Goal: Task Accomplishment & Management: Use online tool/utility

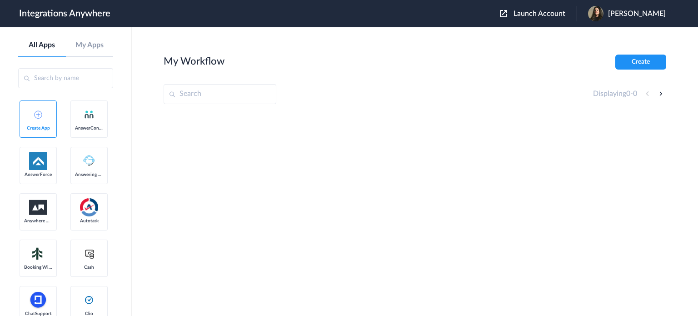
click at [554, 17] on span "Launch Account" at bounding box center [539, 13] width 52 height 7
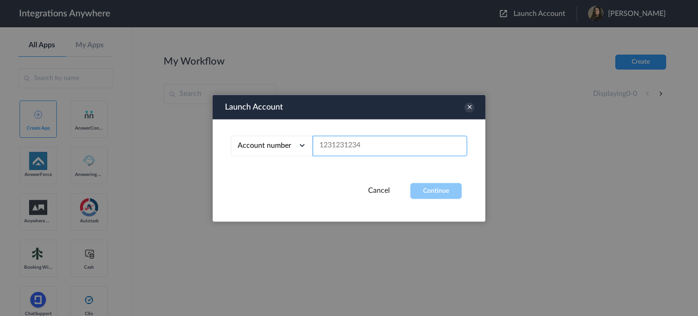
click at [364, 146] on input "text" at bounding box center [390, 145] width 155 height 20
paste input "1260010552"
type input "1260010552"
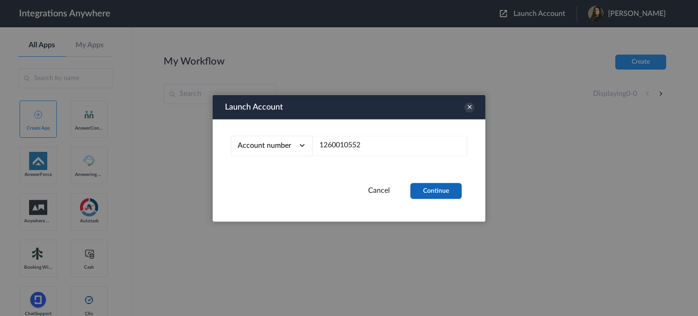
click at [430, 183] on div "Launch Account Account number Account number Email address 1260010552 Cancel Co…" at bounding box center [349, 158] width 273 height 127
click at [432, 190] on button "Continue" at bounding box center [435, 191] width 51 height 16
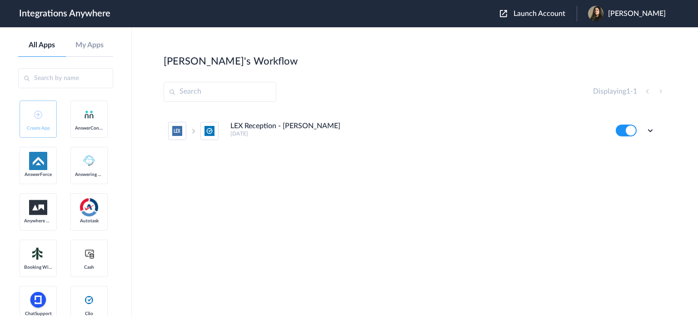
click at [273, 130] on h4 "LEX Reception - [PERSON_NAME]" at bounding box center [285, 126] width 110 height 9
click at [651, 131] on icon at bounding box center [650, 130] width 9 height 9
click at [632, 169] on link "Task history" at bounding box center [625, 168] width 44 height 6
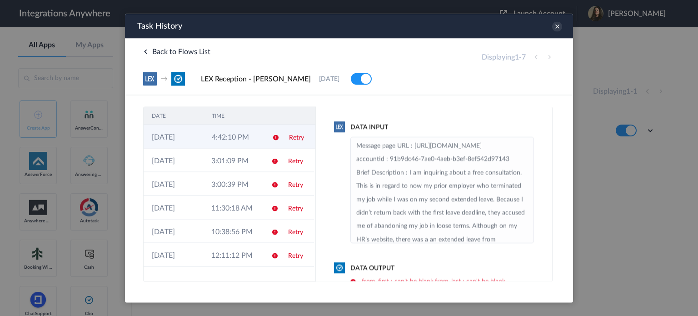
click at [236, 134] on td "4:42:10 PM" at bounding box center [234, 137] width 60 height 24
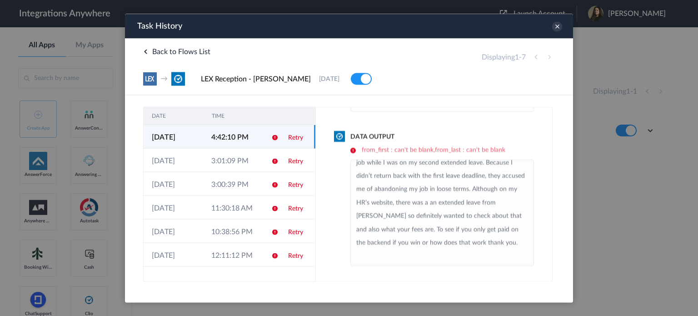
scroll to position [72, 0]
drag, startPoint x: 389, startPoint y: 150, endPoint x: 513, endPoint y: 152, distance: 124.5
click at [513, 152] on h6 "from_first : can't be blank,from_last : can't be blank" at bounding box center [442, 150] width 184 height 8
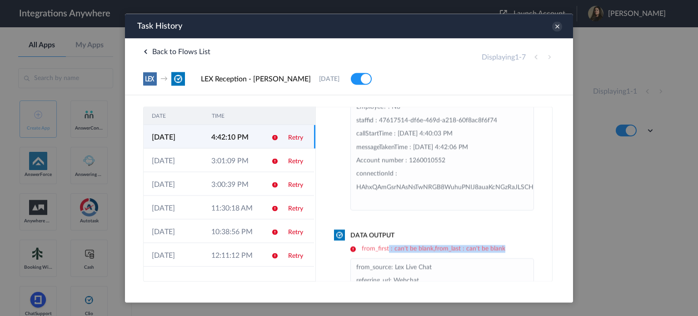
scroll to position [91, 0]
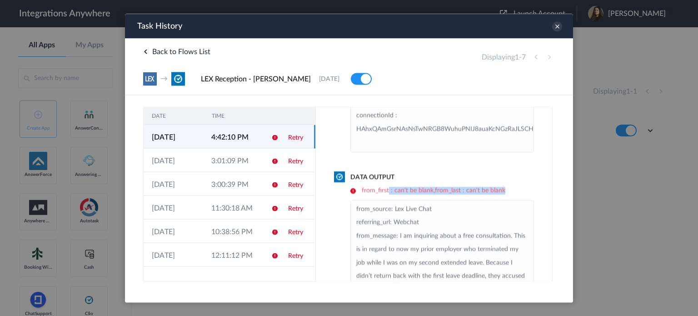
click at [400, 190] on h6 "from_first : can't be blank,from_last : can't be blank" at bounding box center [442, 190] width 184 height 8
click at [392, 190] on h6 "from_first : can't be blank,from_last : can't be blank" at bounding box center [442, 190] width 184 height 8
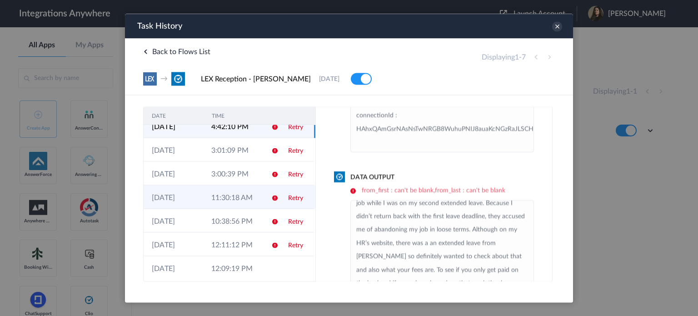
scroll to position [15, 0]
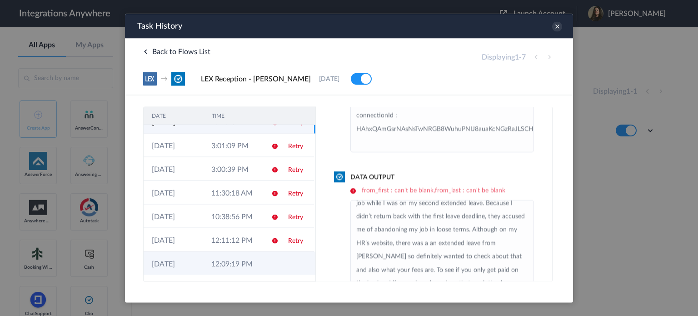
click at [235, 268] on td "12:09:19 PM" at bounding box center [233, 263] width 60 height 24
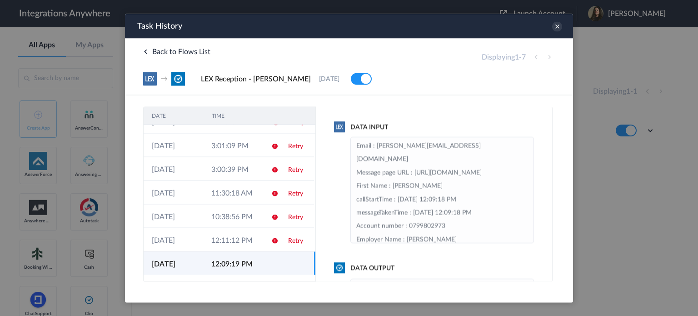
scroll to position [0, 0]
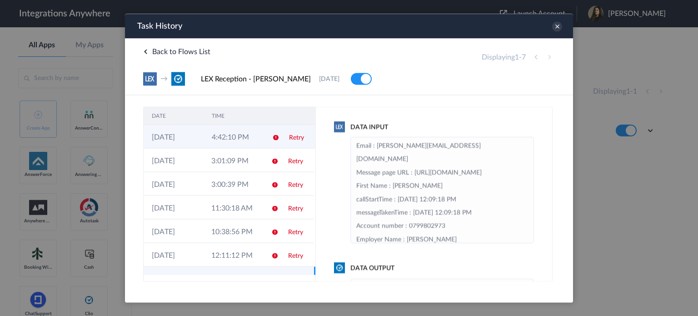
click at [249, 142] on td "4:42:10 PM" at bounding box center [234, 137] width 60 height 24
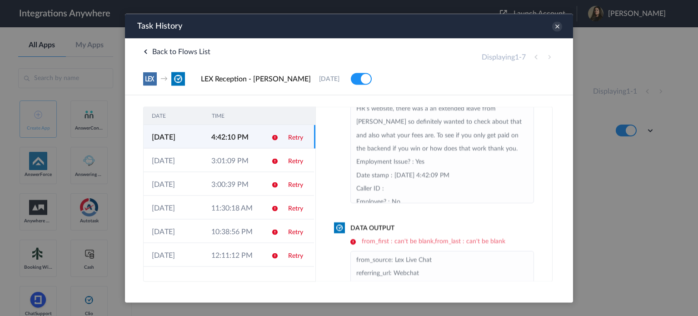
scroll to position [131, 0]
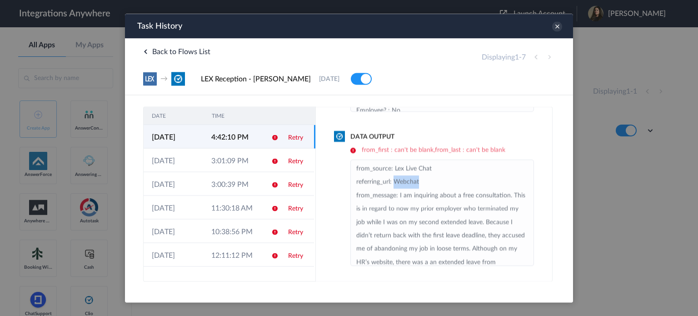
drag, startPoint x: 394, startPoint y: 179, endPoint x: 448, endPoint y: 180, distance: 53.6
click at [448, 180] on li "from_source: Lex Live Chat referring_url: Webchat from_message: I am inquiring …" at bounding box center [442, 242] width 172 height 160
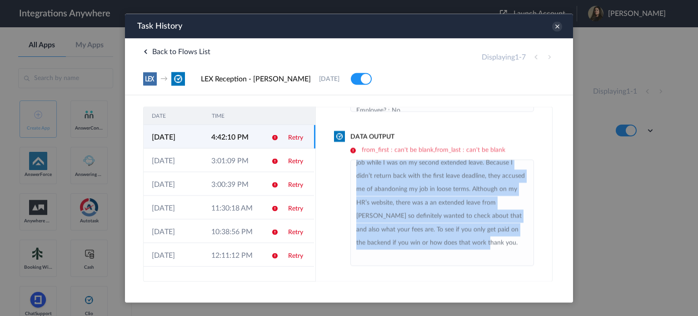
drag, startPoint x: 399, startPoint y: 193, endPoint x: 419, endPoint y: 246, distance: 57.2
click at [419, 246] on li "from_source: Lex Live Chat referring_url: Webchat from_message: I am inquiring …" at bounding box center [442, 183] width 172 height 160
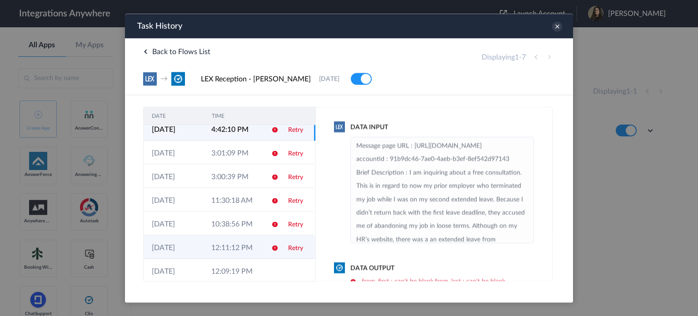
scroll to position [15, 0]
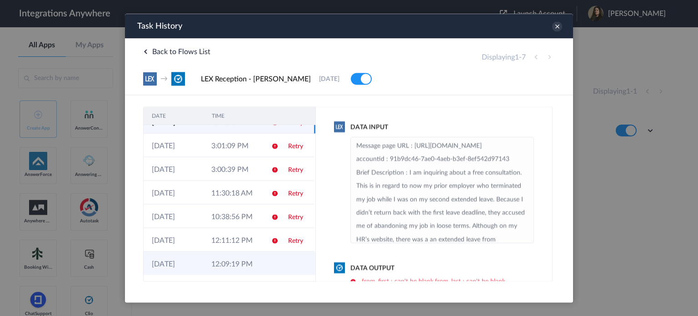
click at [257, 257] on td "12:09:19 PM" at bounding box center [233, 263] width 60 height 24
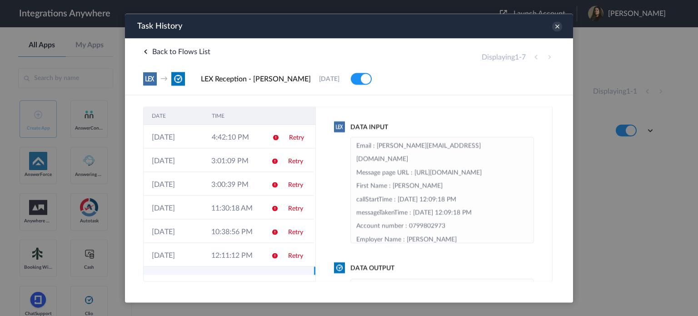
scroll to position [0, 0]
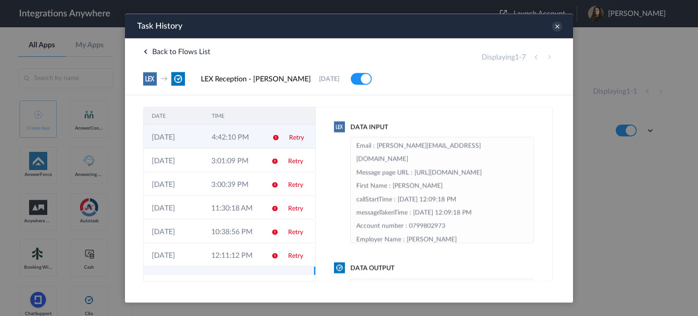
click at [257, 134] on td "4:42:10 PM" at bounding box center [234, 137] width 60 height 24
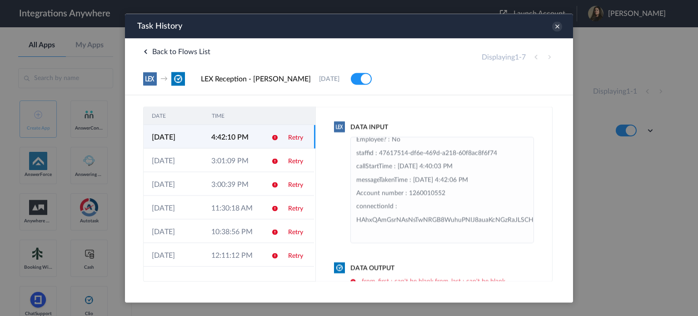
scroll to position [266, 0]
click at [555, 29] on icon at bounding box center [557, 26] width 10 height 10
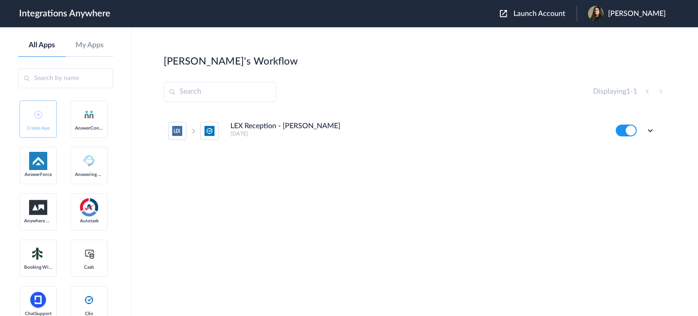
click at [657, 129] on ul "LEX Reception - Clio Grow 5 months ago Edit Task history Delete" at bounding box center [412, 131] width 496 height 40
click at [653, 129] on icon at bounding box center [650, 130] width 9 height 9
click at [619, 151] on link "Edit" at bounding box center [614, 151] width 22 height 6
click at [548, 17] on span "Launch Account" at bounding box center [539, 13] width 52 height 7
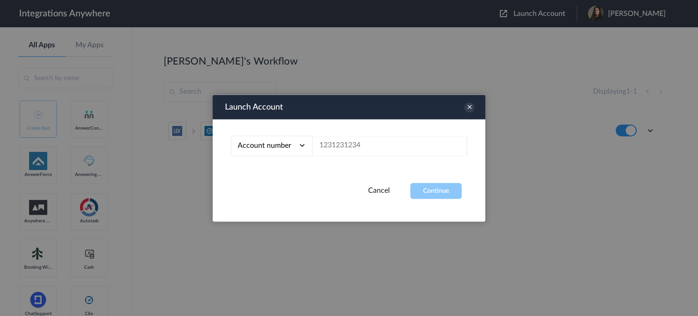
click at [384, 194] on link "Cancel" at bounding box center [379, 189] width 22 height 7
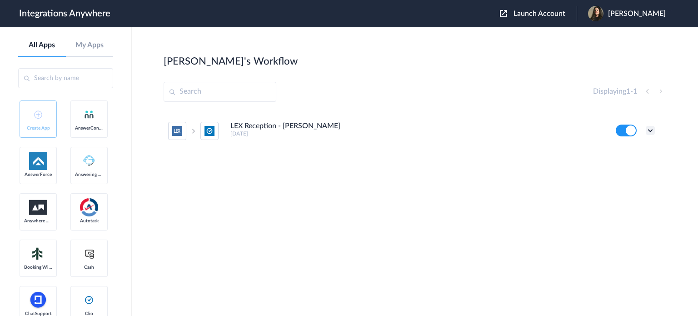
click at [645, 128] on div "Edit Task history Delete" at bounding box center [635, 131] width 39 height 12
click at [648, 131] on icon at bounding box center [650, 130] width 9 height 9
click at [626, 167] on link "Task history" at bounding box center [625, 168] width 44 height 6
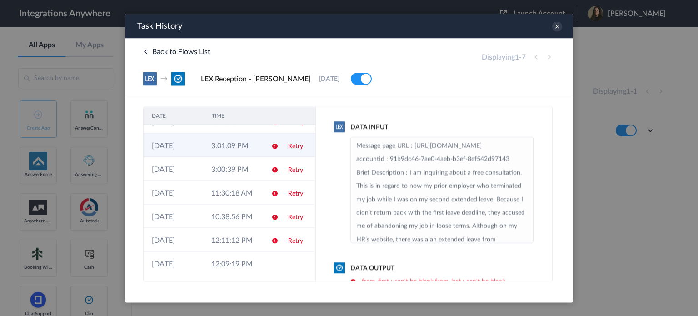
scroll to position [0, 0]
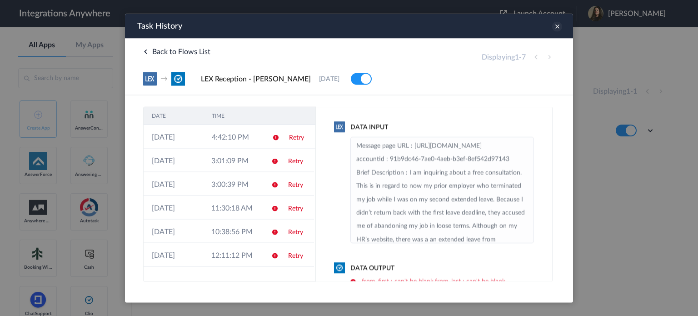
click at [554, 25] on icon at bounding box center [557, 26] width 10 height 10
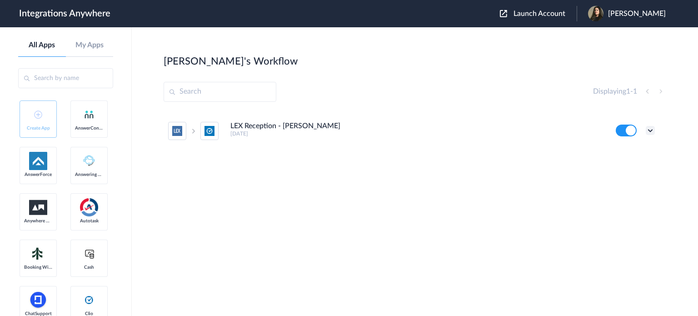
click at [652, 130] on icon at bounding box center [650, 130] width 9 height 9
click at [622, 152] on link "Edit" at bounding box center [614, 151] width 22 height 6
click at [649, 129] on icon at bounding box center [650, 130] width 9 height 9
click at [629, 170] on link "Task history" at bounding box center [625, 168] width 44 height 6
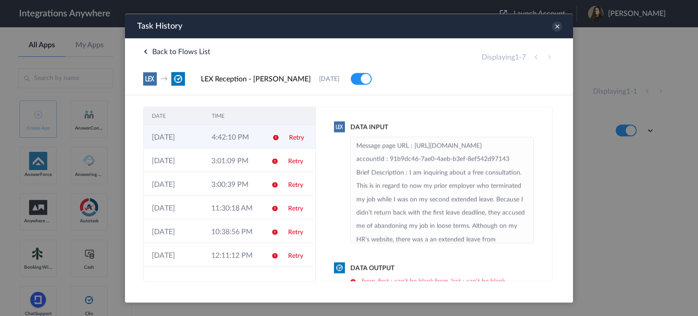
click at [238, 133] on td "4:42:10 PM" at bounding box center [234, 137] width 60 height 24
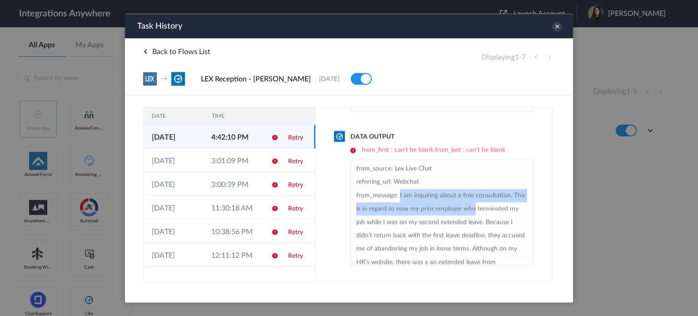
drag, startPoint x: 400, startPoint y: 196, endPoint x: 502, endPoint y: 211, distance: 102.9
click at [502, 211] on li "from_source: Lex Live Chat referring_url: Webchat from_message: I am inquiring …" at bounding box center [442, 242] width 172 height 160
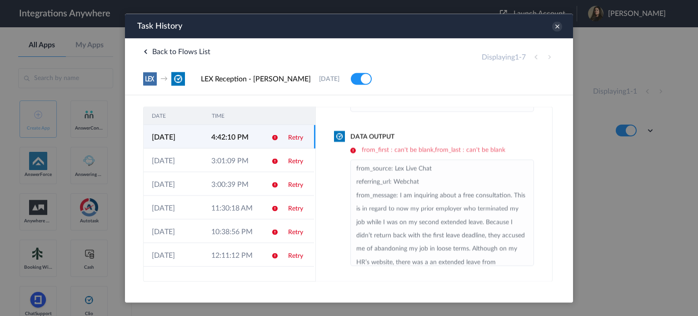
click at [263, 136] on td at bounding box center [271, 137] width 17 height 24
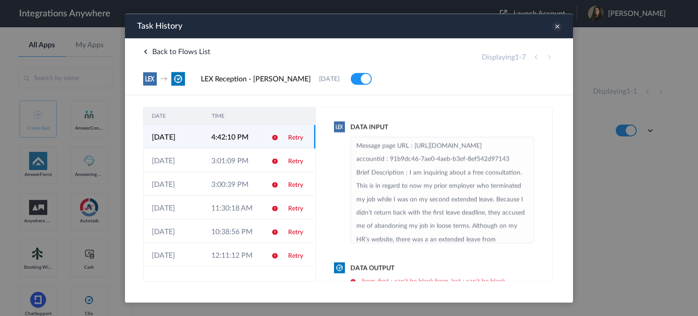
click at [558, 26] on icon at bounding box center [557, 26] width 10 height 10
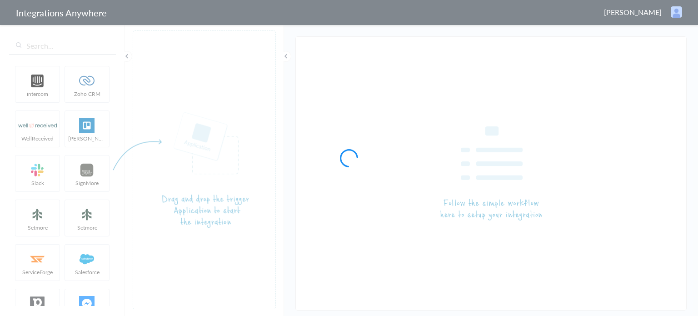
type input "LEX Reception - [PERSON_NAME]"
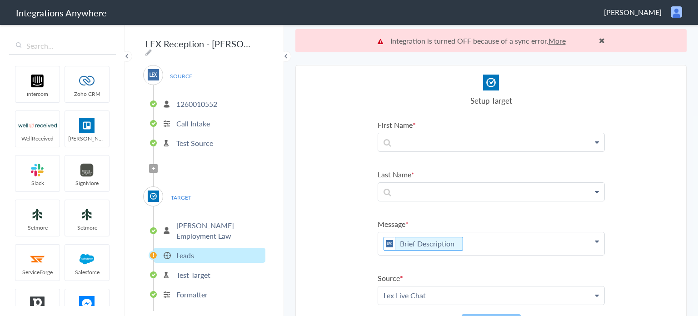
scroll to position [23, 0]
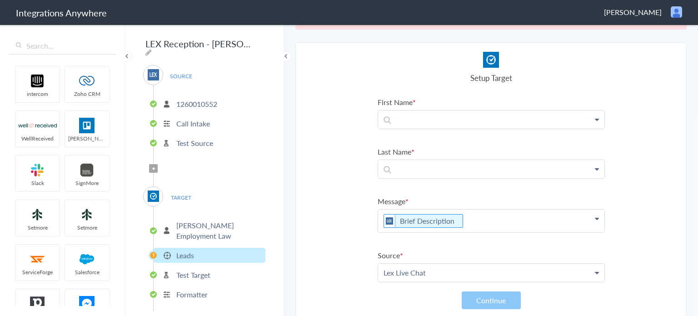
click at [194, 100] on p "1260010552" at bounding box center [196, 104] width 41 height 10
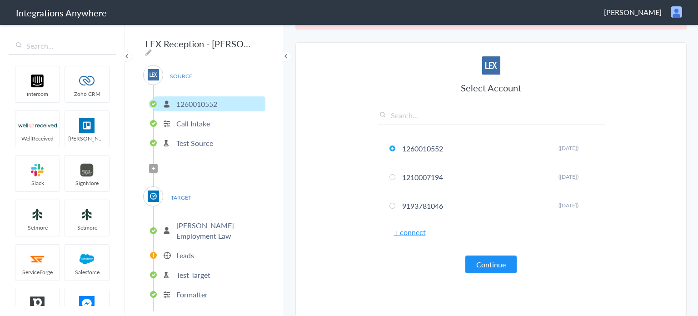
click at [198, 121] on p "Call Intake" at bounding box center [193, 123] width 34 height 10
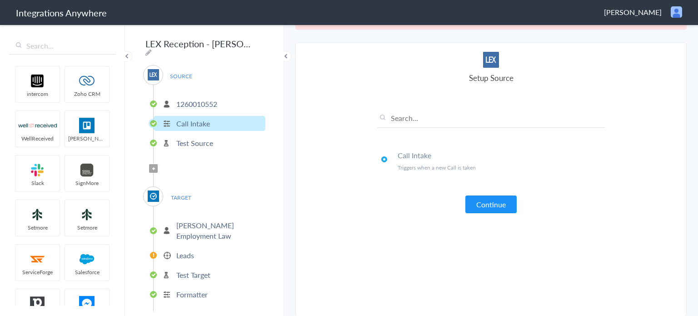
click at [196, 144] on li "Test Source" at bounding box center [210, 142] width 112 height 15
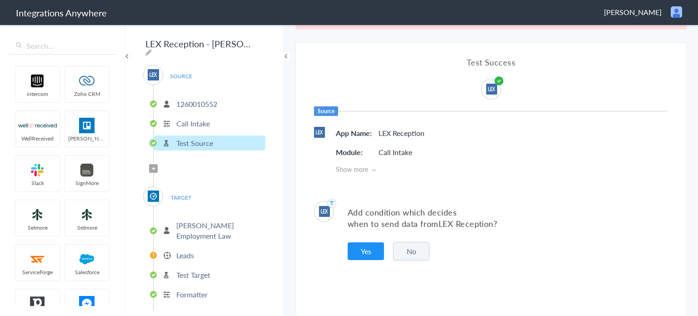
click at [199, 220] on p "[PERSON_NAME] Employment Law" at bounding box center [219, 230] width 87 height 21
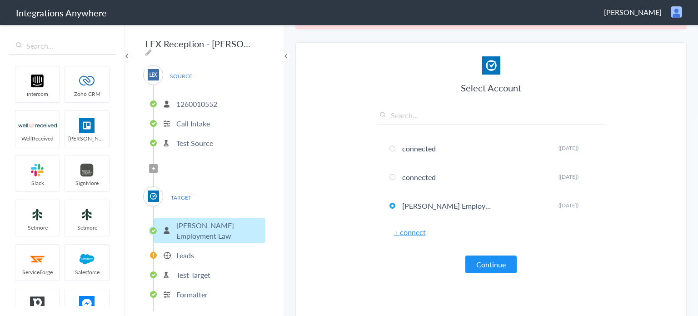
click at [196, 250] on li "Leads" at bounding box center [210, 255] width 112 height 15
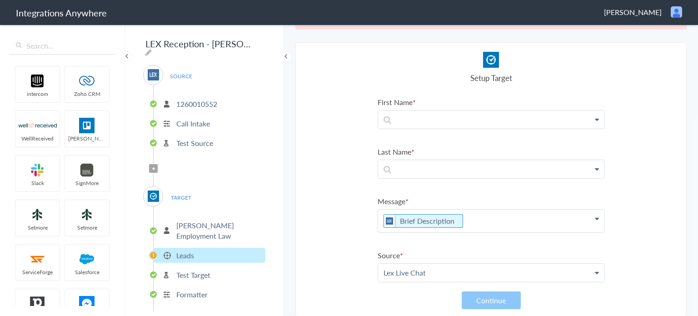
scroll to position [0, 0]
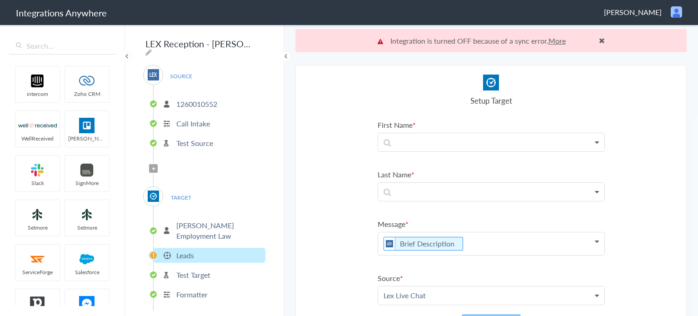
click at [553, 38] on link "More" at bounding box center [556, 40] width 17 height 10
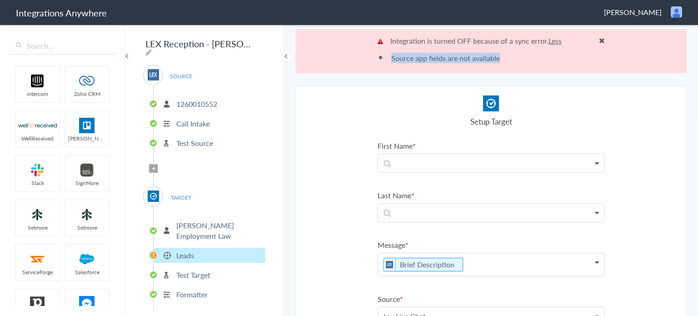
drag, startPoint x: 385, startPoint y: 56, endPoint x: 513, endPoint y: 58, distance: 128.6
click at [513, 58] on li "Source app fields are not available" at bounding box center [491, 58] width 227 height 10
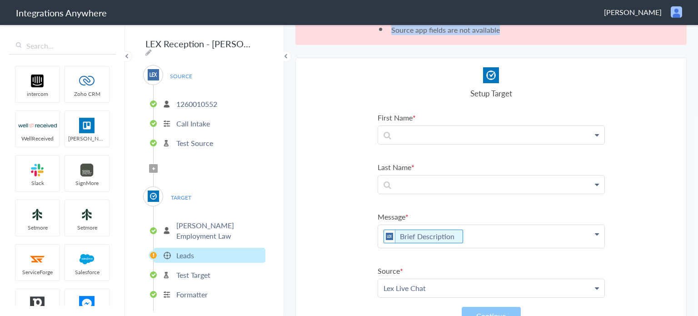
scroll to position [44, 0]
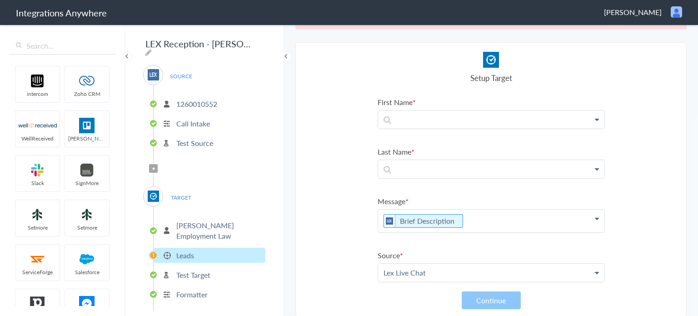
click at [207, 269] on p "Test Target" at bounding box center [193, 274] width 34 height 10
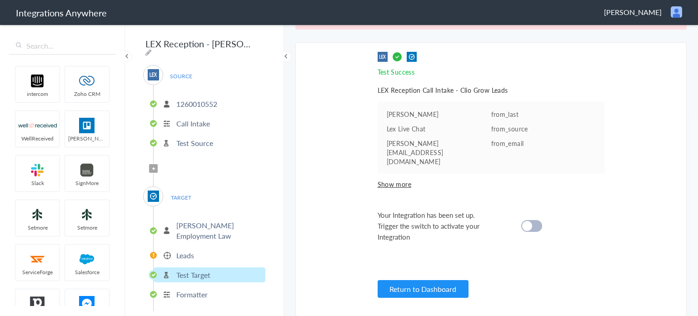
click at [526, 221] on cite at bounding box center [527, 226] width 10 height 10
click at [202, 289] on p "Formatter" at bounding box center [191, 294] width 31 height 10
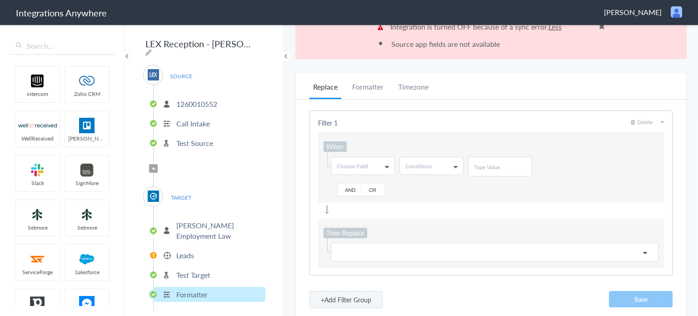
scroll to position [0, 0]
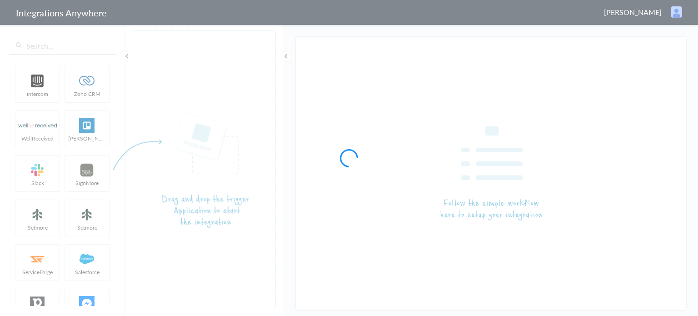
type input "LEX Reception - [PERSON_NAME]"
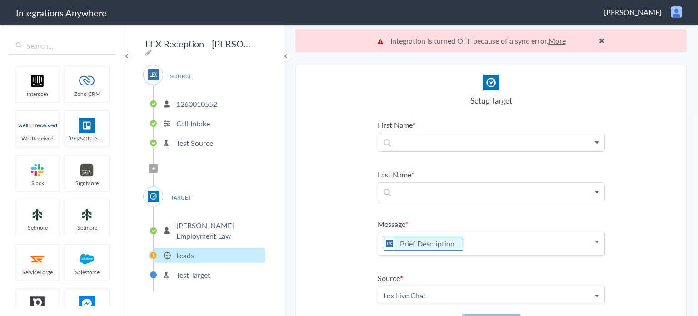
click at [553, 40] on link "More" at bounding box center [556, 40] width 17 height 10
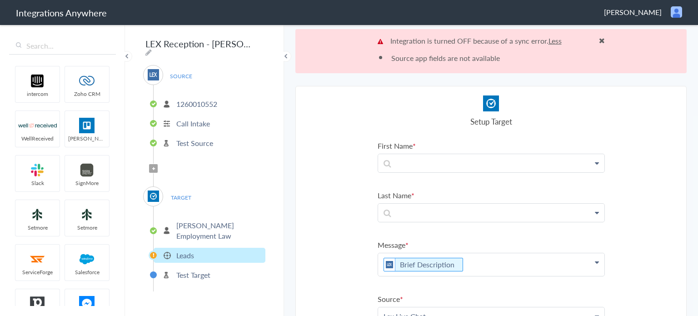
drag, startPoint x: 142, startPoint y: 44, endPoint x: 240, endPoint y: 46, distance: 98.6
click at [240, 46] on div "LEX Reception - [PERSON_NAME] SOURCE [PHONE_NUMBER] Call Intake Test Source Fil…" at bounding box center [204, 170] width 159 height 292
drag, startPoint x: 242, startPoint y: 45, endPoint x: 143, endPoint y: 45, distance: 99.1
click at [143, 45] on input "LEX Reception - [PERSON_NAME]" at bounding box center [199, 43] width 112 height 17
